Goal: Transaction & Acquisition: Purchase product/service

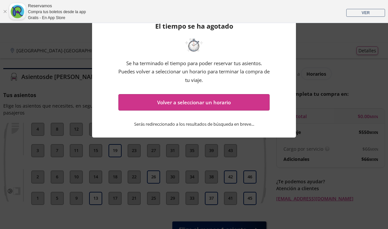
click at [255, 135] on div "El tiempo se ha agotado Se ha terminado el tiempo para poder reservar tus asien…" at bounding box center [194, 75] width 204 height 126
click at [257, 125] on div "El tiempo se ha agotado Se ha terminado el tiempo para poder reservar tus asien…" at bounding box center [194, 75] width 204 height 126
click at [254, 125] on p "Serás redireccionado a los resultados de búsqueda en breve ..." at bounding box center [194, 123] width 120 height 7
click at [251, 125] on p "Serás redireccionado a los resultados de búsqueda en breve ..." at bounding box center [194, 123] width 120 height 7
click at [253, 127] on p "Serás redireccionado a los resultados de búsqueda en breve ..." at bounding box center [194, 123] width 120 height 7
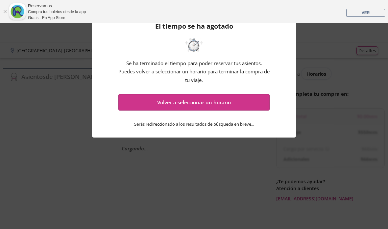
click at [215, 107] on button "Volver a seleccionar un horario" at bounding box center [193, 102] width 151 height 16
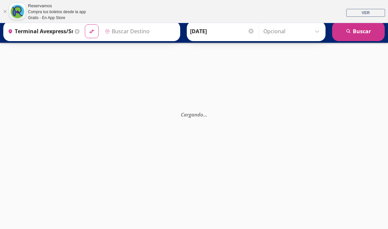
type input "Edificio Loteria Nacional Reforma, [GEOGRAPHIC_DATA]"
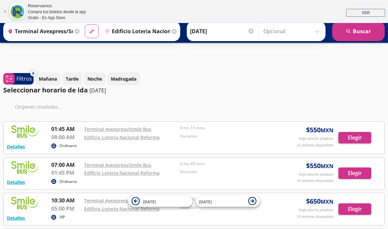
click at [65, 31] on input "Terminal Avexpress/smile Bus, [GEOGRAPHIC_DATA]" at bounding box center [39, 31] width 68 height 16
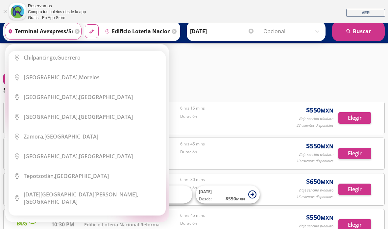
scroll to position [462, 0]
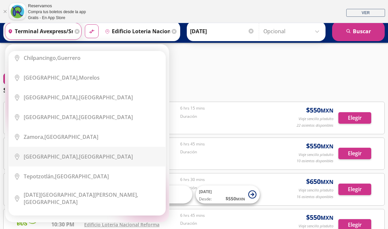
click at [63, 153] on div "[GEOGRAPHIC_DATA], [GEOGRAPHIC_DATA]" at bounding box center [78, 156] width 109 height 7
type input "[GEOGRAPHIC_DATA], [GEOGRAPHIC_DATA]"
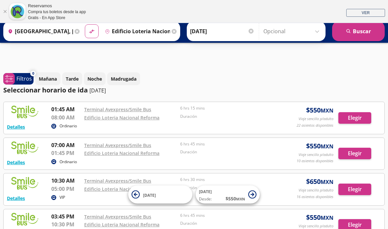
click at [167, 30] on input "Edificio Loteria Nacional Reforma, [GEOGRAPHIC_DATA]" at bounding box center [136, 31] width 68 height 16
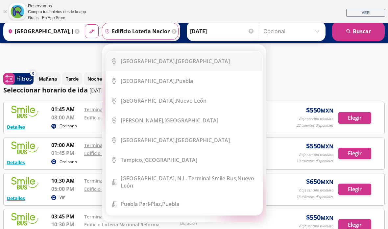
click at [211, 61] on div "[GEOGRAPHIC_DATA], [GEOGRAPHIC_DATA]" at bounding box center [175, 61] width 109 height 7
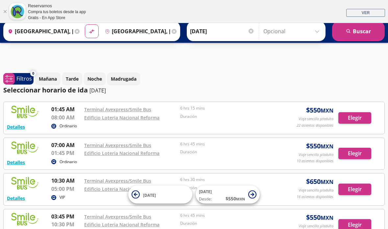
click at [168, 32] on input "[GEOGRAPHIC_DATA], [GEOGRAPHIC_DATA]" at bounding box center [136, 31] width 68 height 16
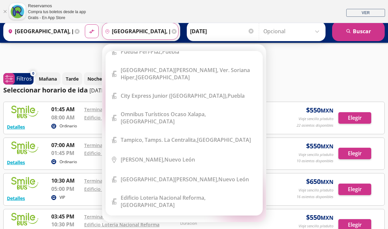
scroll to position [152, 0]
click at [206, 194] on b "Edificio Loteria Nacional Reforma," at bounding box center [163, 197] width 85 height 7
type input "Edificio Loteria Nacional Reforma, [GEOGRAPHIC_DATA]"
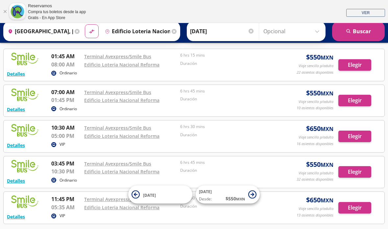
scroll to position [52, 0]
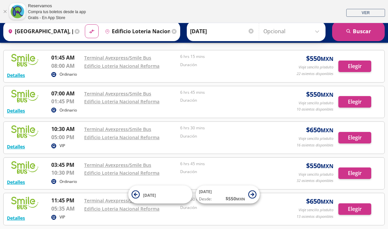
click at [359, 101] on button "Elegir" at bounding box center [354, 102] width 33 height 12
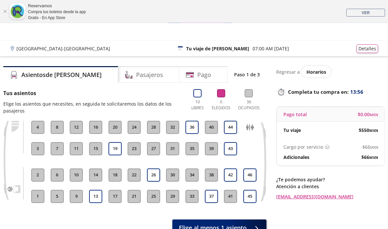
scroll to position [2, 0]
click at [231, 129] on button "44" at bounding box center [230, 127] width 13 height 13
click at [230, 150] on button "43" at bounding box center [230, 148] width 13 height 13
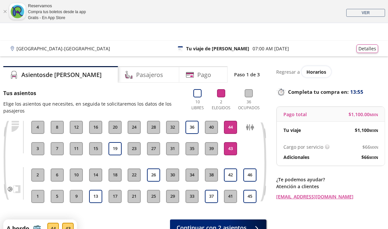
click at [232, 223] on span "Continuar con 2 asientos" at bounding box center [212, 227] width 70 height 9
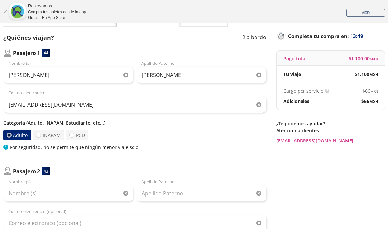
scroll to position [58, 0]
click at [128, 76] on icon "button" at bounding box center [125, 74] width 5 height 5
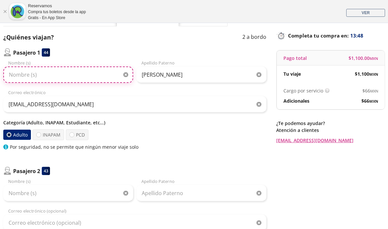
click at [108, 73] on input "Nombre (s)" at bounding box center [68, 74] width 130 height 16
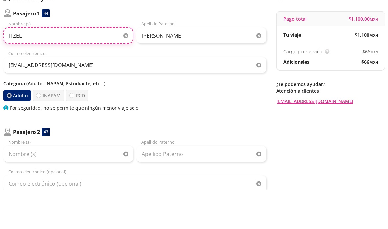
type input "ITZEL"
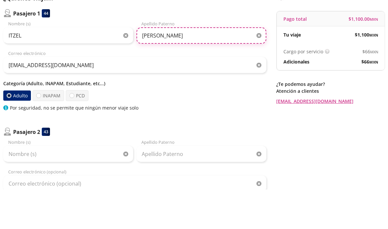
click at [200, 67] on input "[PERSON_NAME]" at bounding box center [201, 75] width 130 height 16
type input "G"
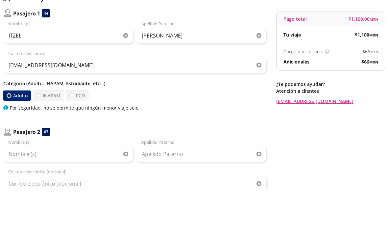
scroll to position [98, 0]
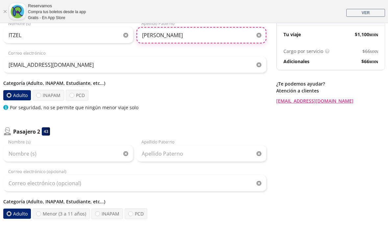
click at [181, 36] on input "[PERSON_NAME]" at bounding box center [201, 35] width 130 height 16
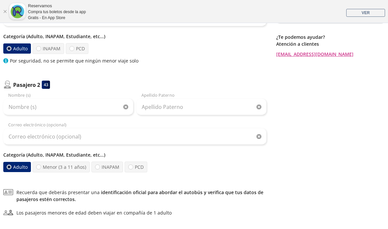
type input "[PERSON_NAME]"
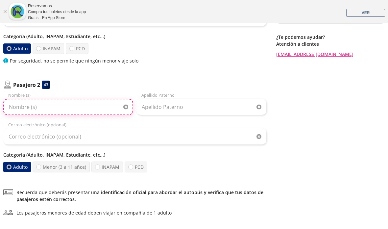
click at [94, 106] on input "Nombre (s)" at bounding box center [68, 107] width 130 height 16
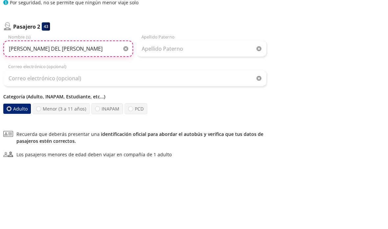
type input "[PERSON_NAME] DEL [PERSON_NAME]"
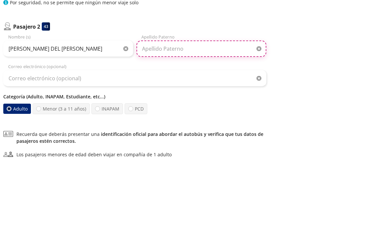
click at [181, 99] on input "Apellido Paterno" at bounding box center [201, 107] width 130 height 16
type input "[PERSON_NAME]"
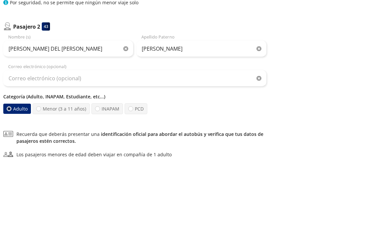
click at [299, 61] on div "Regresar a Horarios Completa tu compra en : 13:09 Pago total $ 1,100.00 MXN Tu …" at bounding box center [330, 86] width 109 height 325
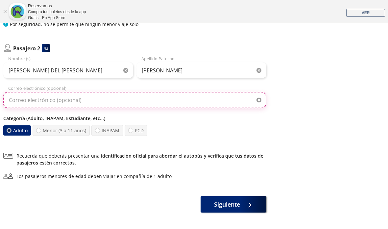
click at [176, 100] on input "Correo electrónico (opcional)" at bounding box center [134, 100] width 263 height 16
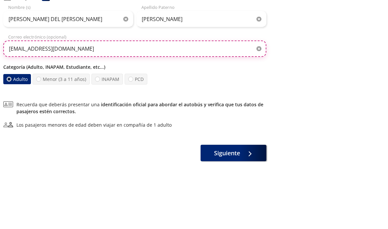
type input "[EMAIL_ADDRESS][DOMAIN_NAME]"
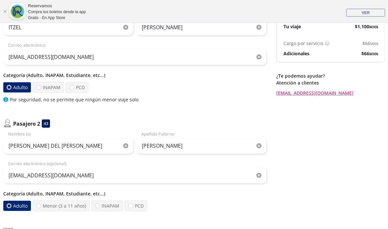
scroll to position [151, 0]
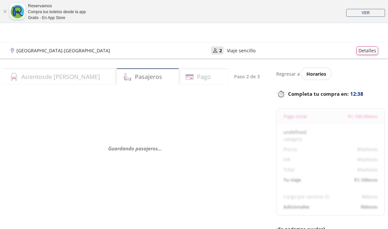
select select "MX"
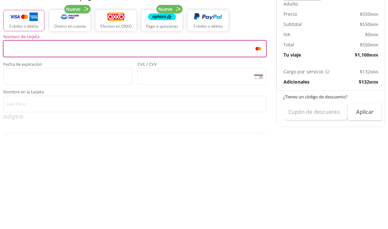
scroll to position [201, 0]
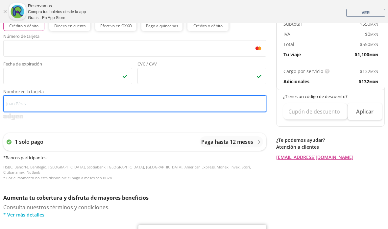
click at [183, 100] on input "Nombre en la tarjeta" at bounding box center [134, 103] width 263 height 16
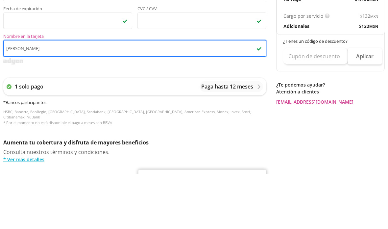
type input "[PERSON_NAME]"
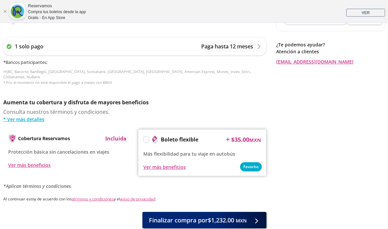
scroll to position [297, 0]
click at [214, 216] on span "Finalizar compra por $1,232.00 MXN" at bounding box center [198, 220] width 98 height 9
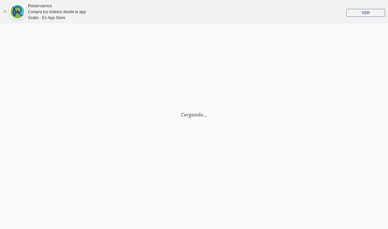
scroll to position [0, 0]
select select "MX"
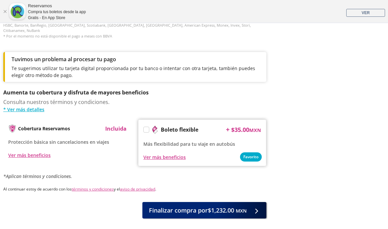
scroll to position [370, 0]
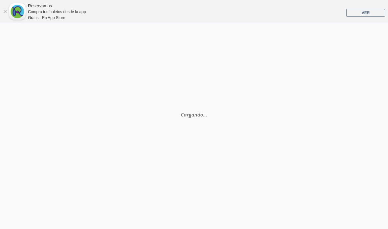
select select "MX"
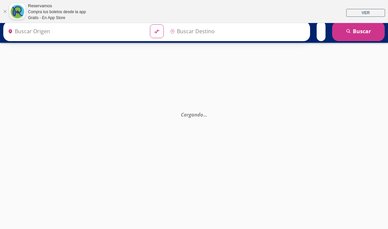
type input "Edificio Loteria Nacional Reforma, [GEOGRAPHIC_DATA]"
type input "Terminal Avexpress/smile Bus, [GEOGRAPHIC_DATA]"
